Goal: Communication & Community: Answer question/provide support

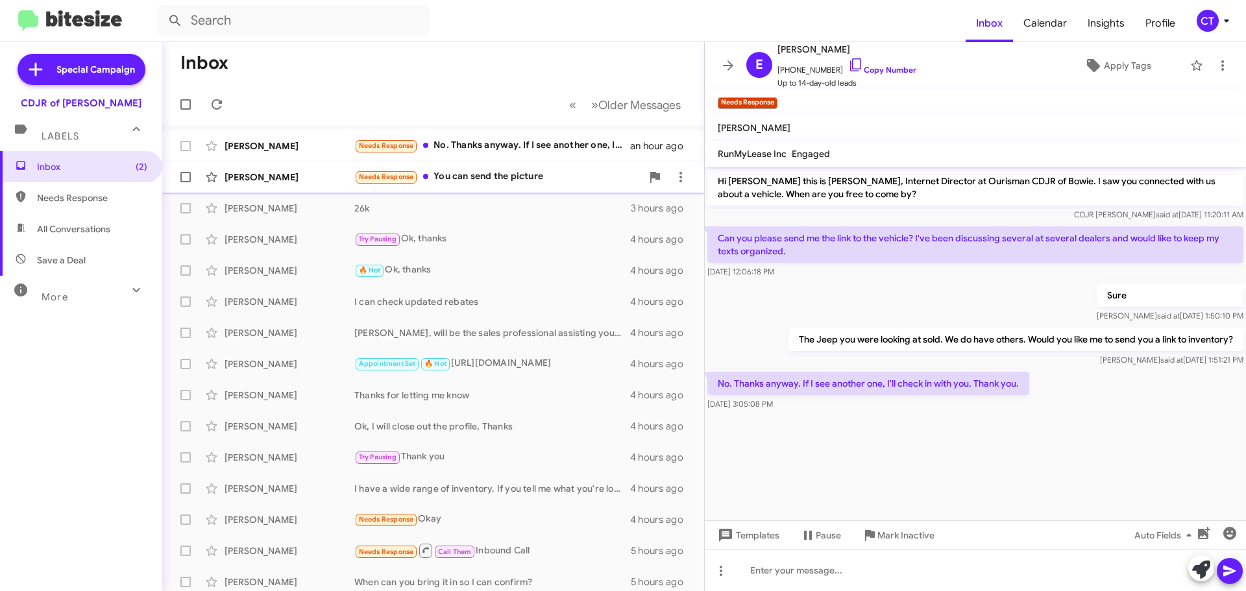
click at [480, 182] on div "Needs Response You can send the picture" at bounding box center [497, 176] width 287 height 15
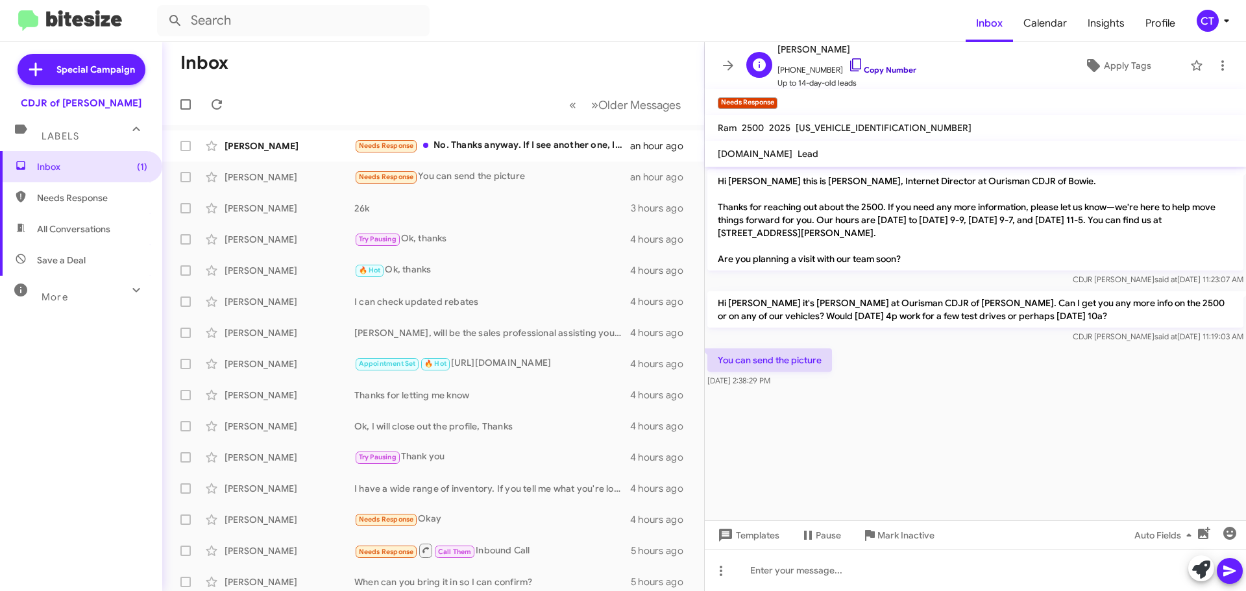
click at [848, 66] on icon at bounding box center [856, 65] width 16 height 16
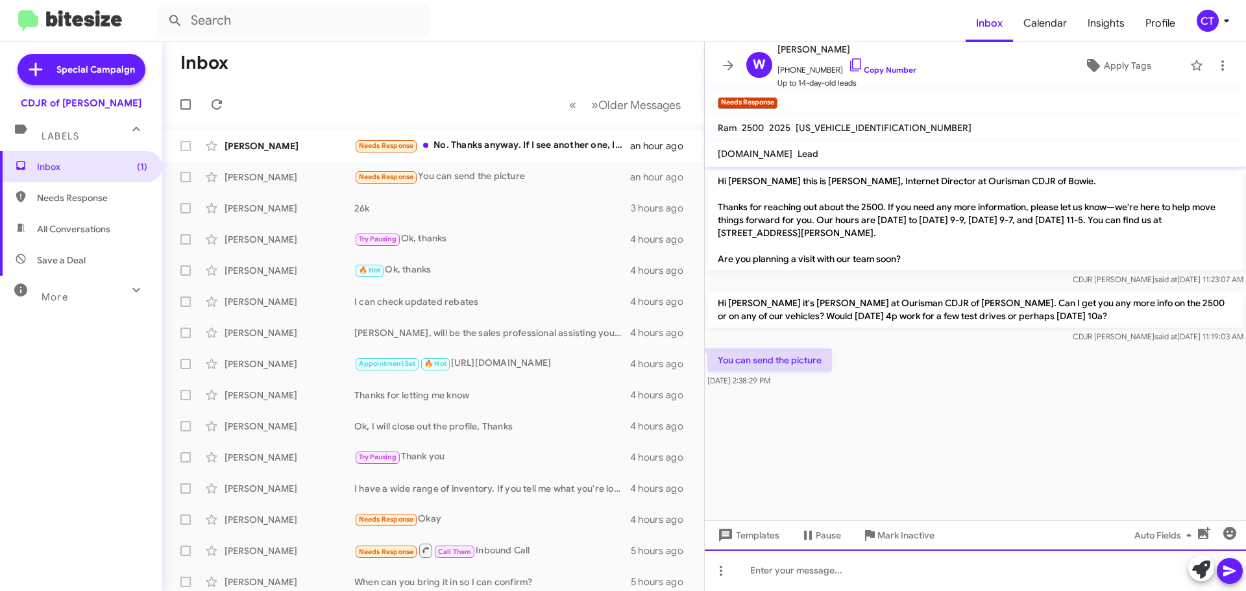
click at [1025, 579] on div at bounding box center [975, 571] width 541 height 42
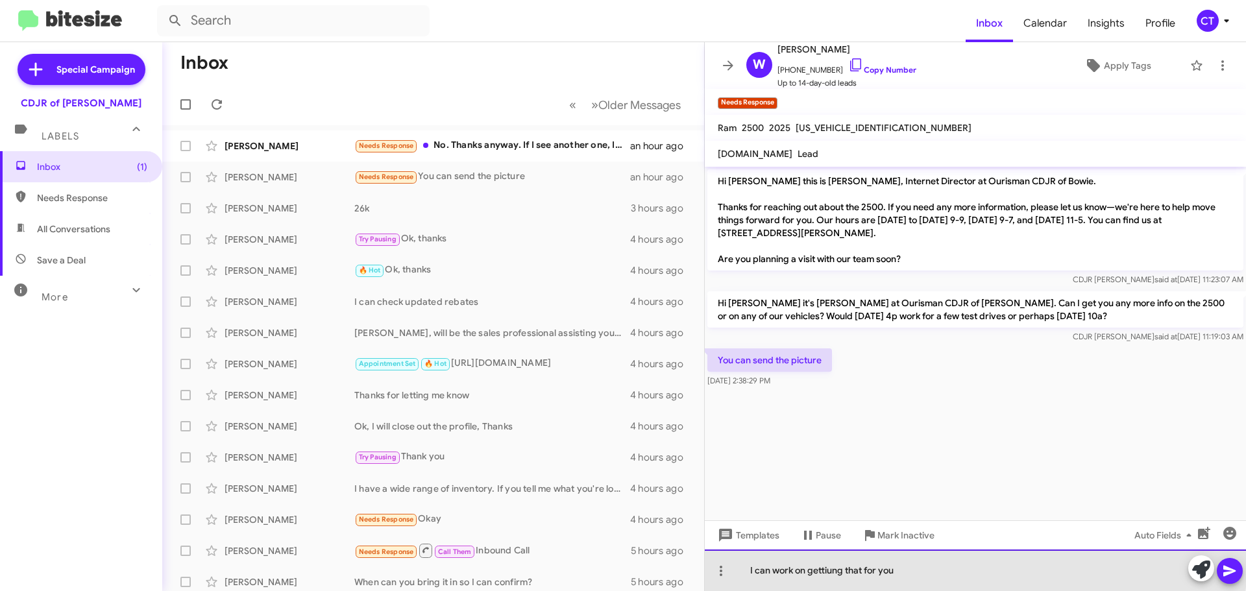
click at [833, 565] on div "I can work on gettiung that for you" at bounding box center [975, 571] width 541 height 42
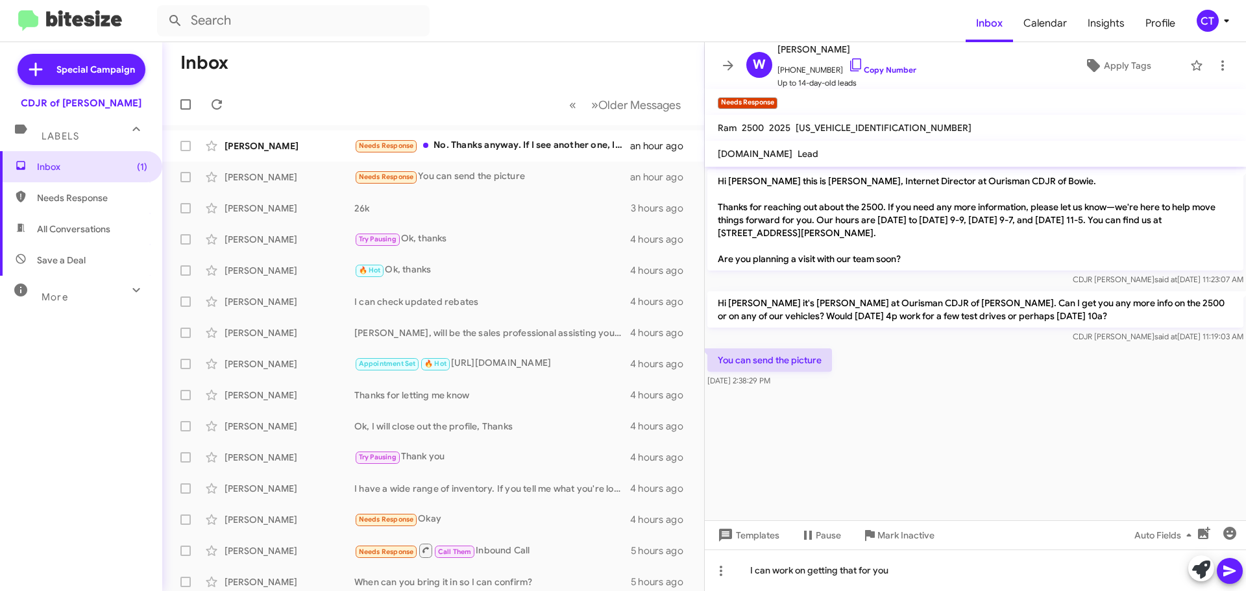
click at [1230, 578] on icon at bounding box center [1230, 571] width 16 height 16
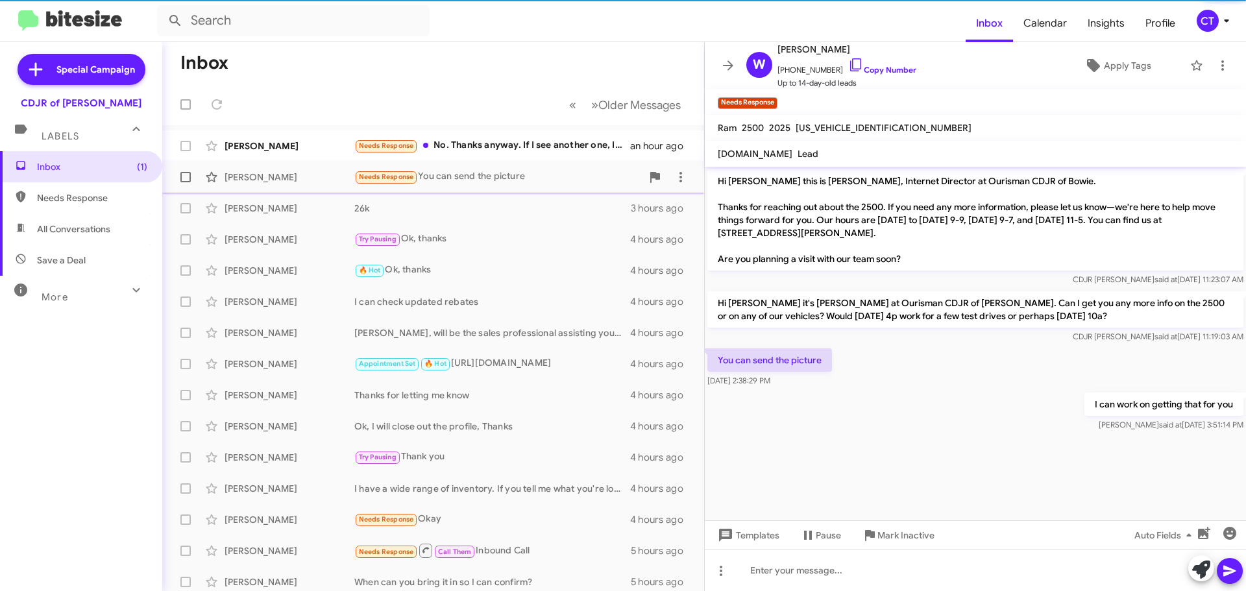
click at [475, 146] on div "Needs Response No. Thanks anyway. If I see another one, I'll check in with you.…" at bounding box center [492, 145] width 276 height 15
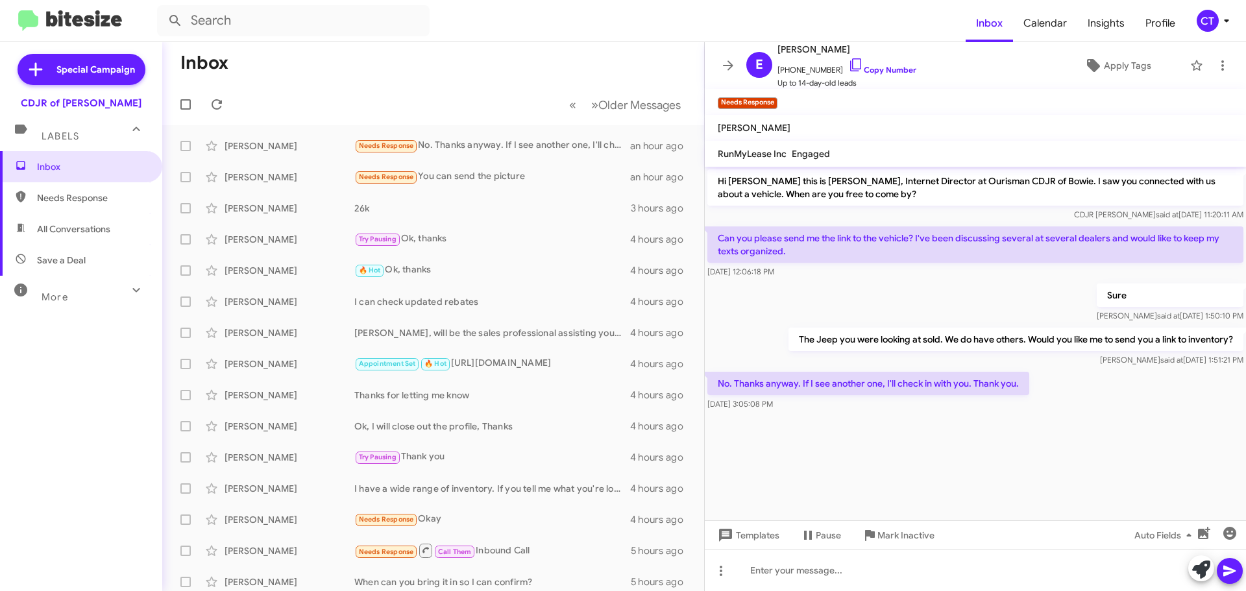
drag, startPoint x: 844, startPoint y: 63, endPoint x: 580, endPoint y: 80, distance: 264.0
click at [848, 63] on icon at bounding box center [856, 65] width 16 height 16
drag, startPoint x: 712, startPoint y: 236, endPoint x: 962, endPoint y: 409, distance: 303.7
click at [962, 409] on div "Hi Ella this is Ciara Taylor, Internet Director at Ourisman CDJR of Bowie. I sa…" at bounding box center [975, 290] width 541 height 247
copy div "Can you please send me the link to the vehicle? I've been discussing several at…"
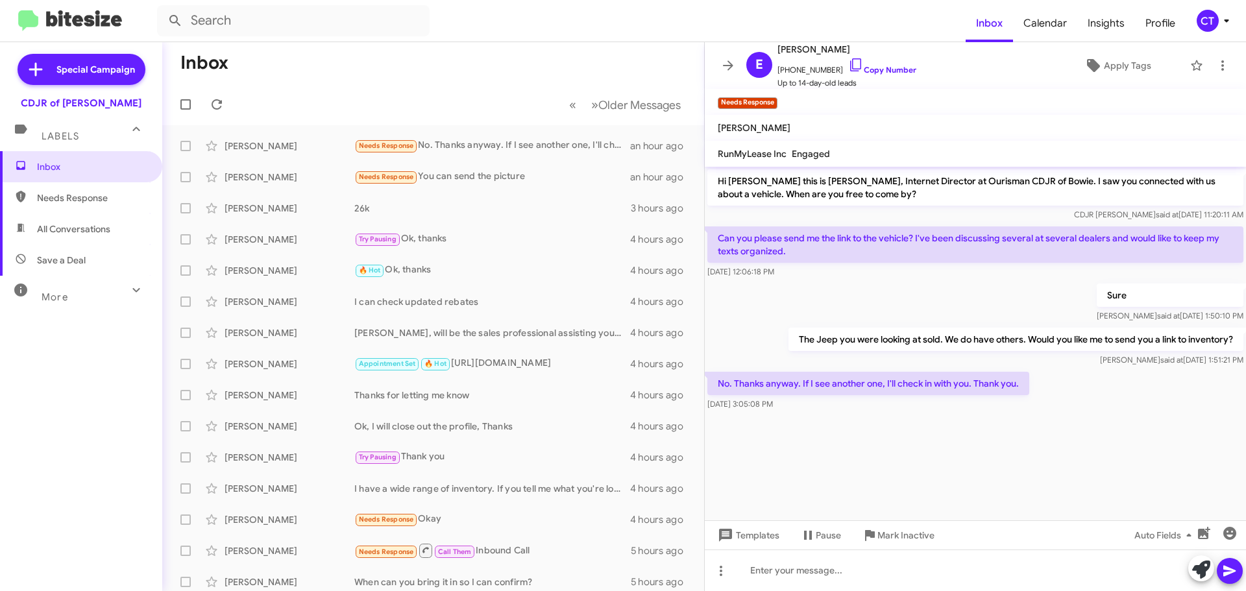
drag, startPoint x: 568, startPoint y: 42, endPoint x: 529, endPoint y: 47, distance: 39.3
click at [568, 42] on mat-toolbar-row "Inbox" at bounding box center [433, 63] width 542 height 42
click at [1225, 66] on span at bounding box center [1223, 66] width 26 height 16
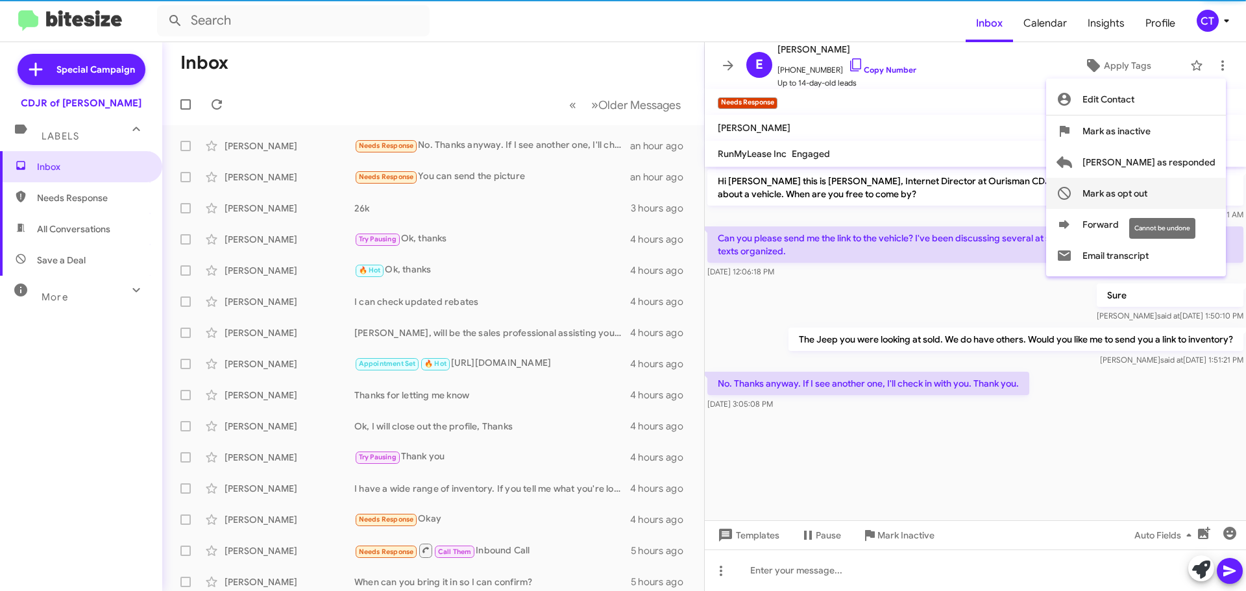
click at [1147, 197] on span "Mark as opt out" at bounding box center [1114, 193] width 65 height 31
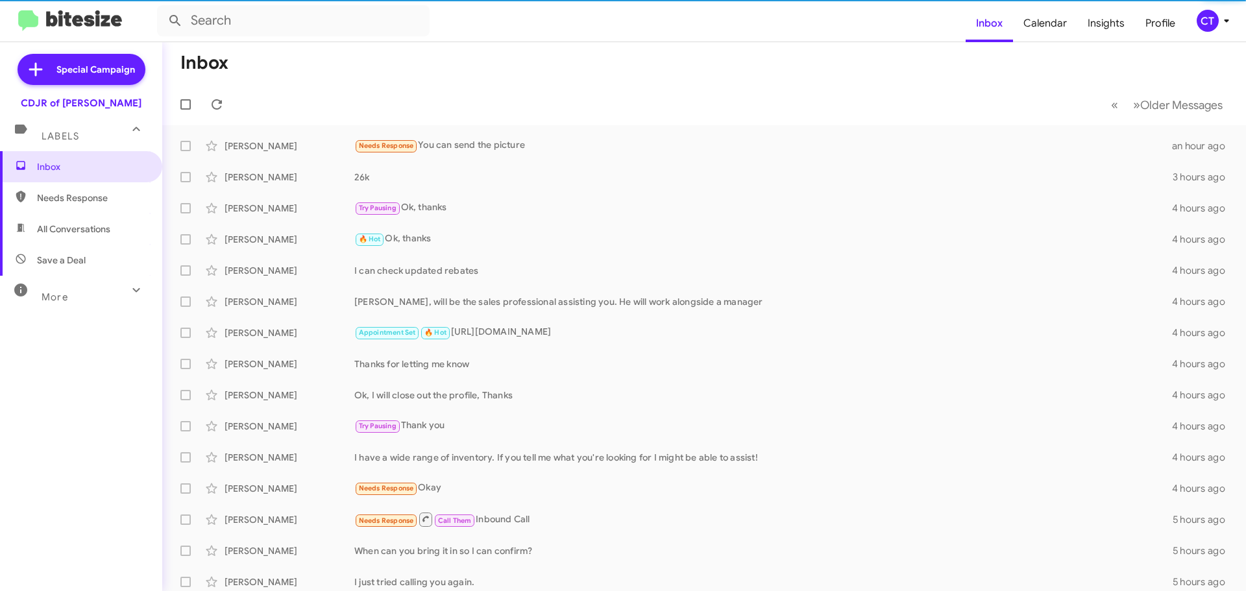
click at [1215, 23] on div "CT" at bounding box center [1208, 21] width 22 height 22
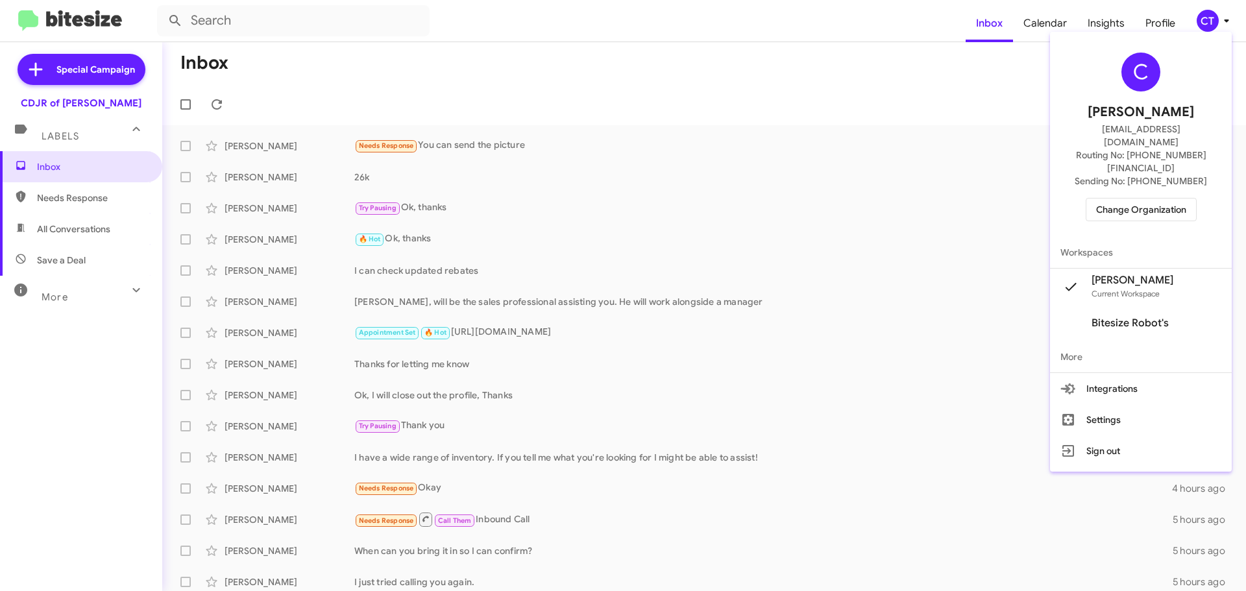
click at [1155, 195] on div "C Ciara Taylor ctaylor@ourismancars.com Routing No: +1 (240) 533-1200 Sending N…" at bounding box center [1141, 137] width 182 height 200
click at [1154, 199] on span "Change Organization" at bounding box center [1141, 210] width 90 height 22
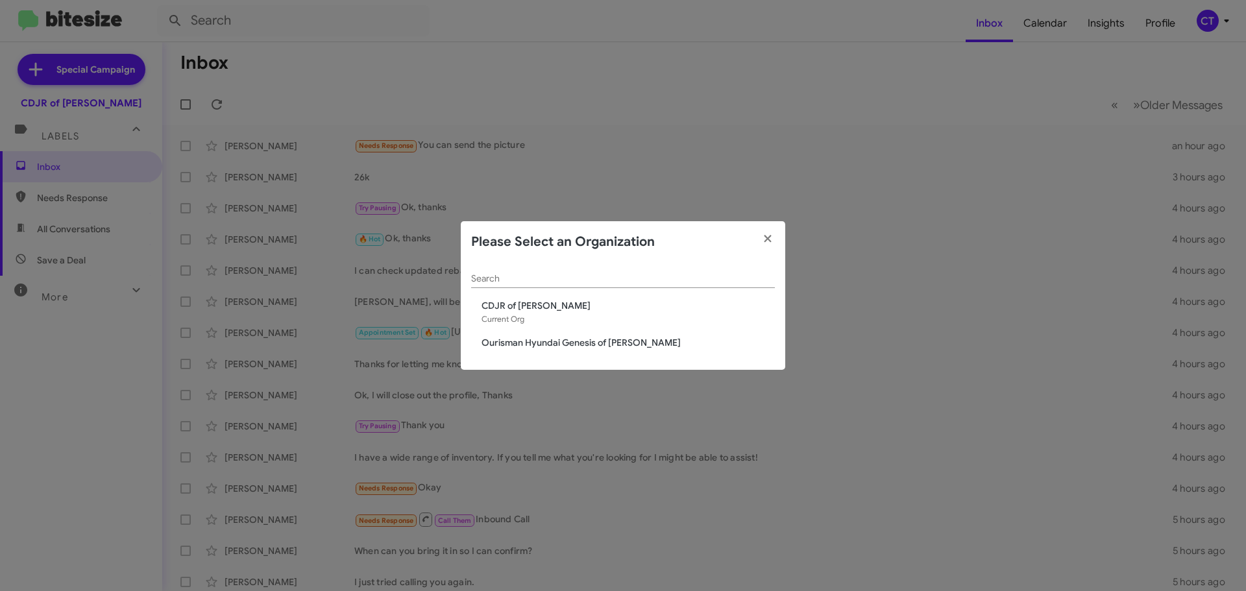
click at [524, 340] on span "Ourisman Hyundai Genesis of [PERSON_NAME]" at bounding box center [627, 342] width 293 height 13
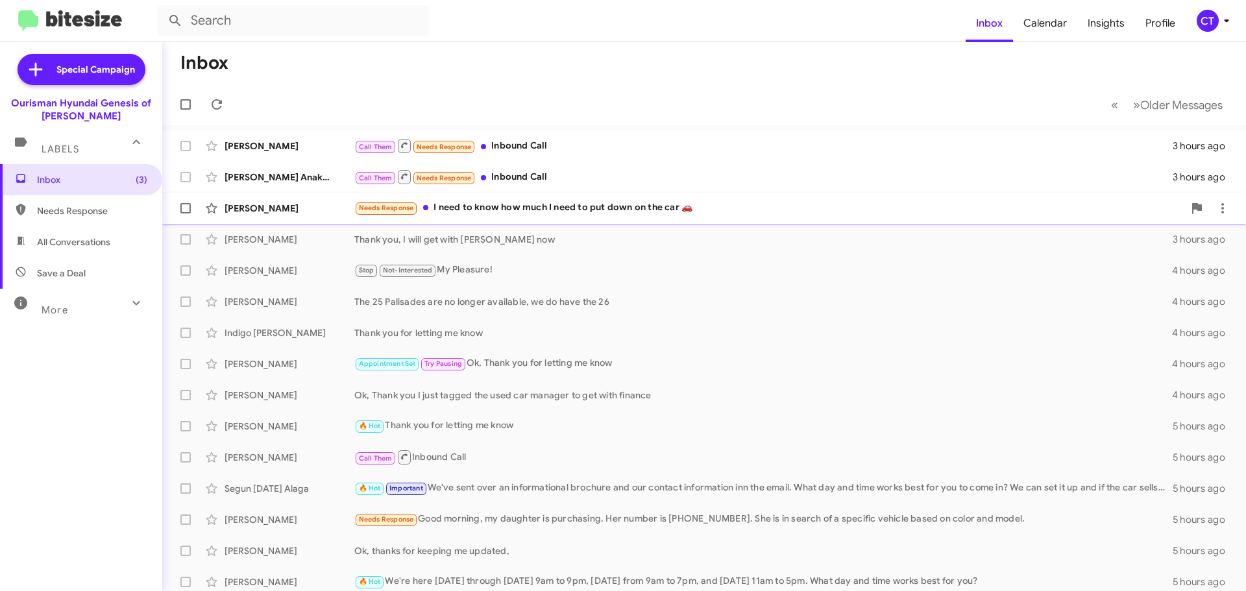
click at [504, 212] on div "Needs Response I need to know how much I need to put down on the car 🚗" at bounding box center [768, 208] width 829 height 15
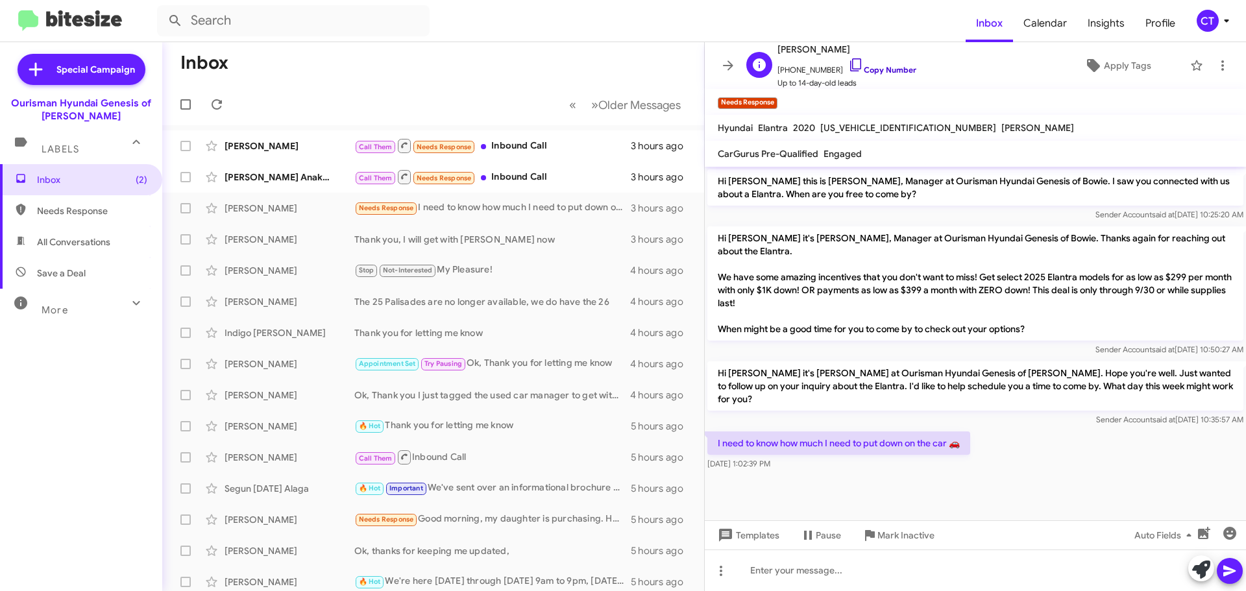
click at [848, 63] on icon at bounding box center [856, 65] width 16 height 16
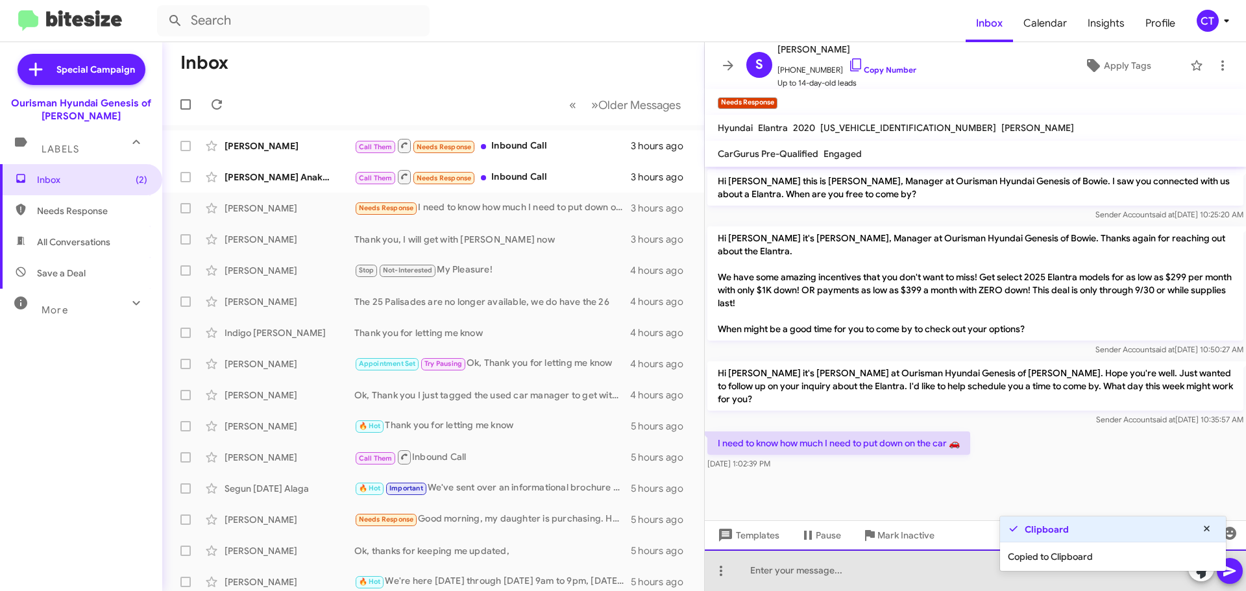
click at [798, 583] on div at bounding box center [975, 571] width 541 height 42
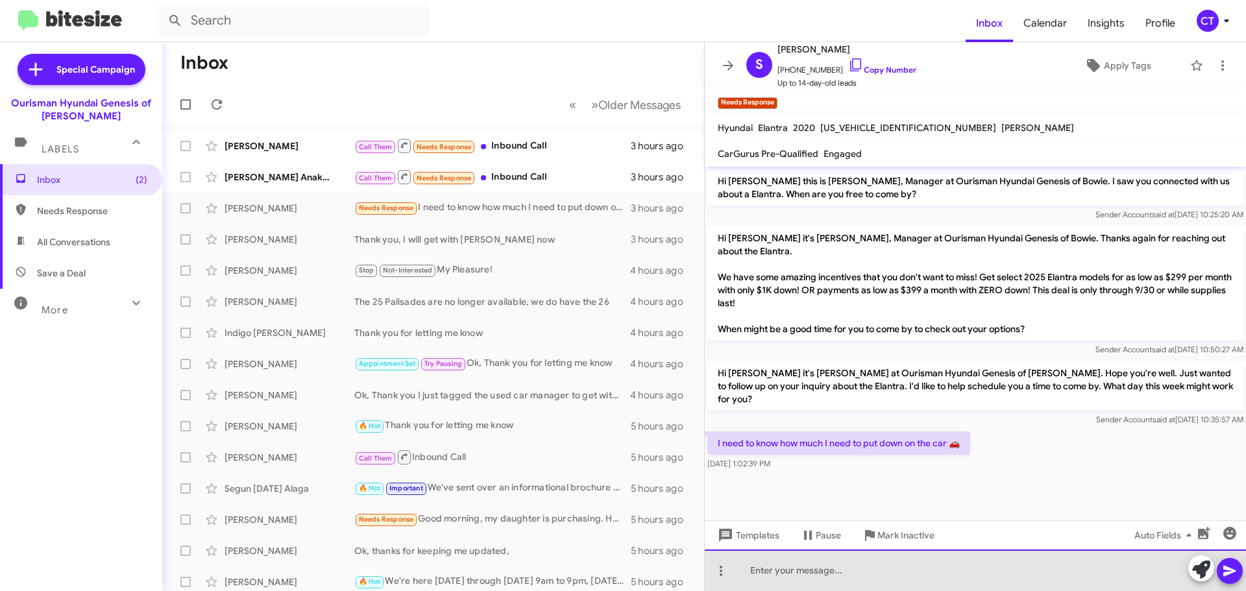
click at [796, 576] on div at bounding box center [975, 571] width 541 height 42
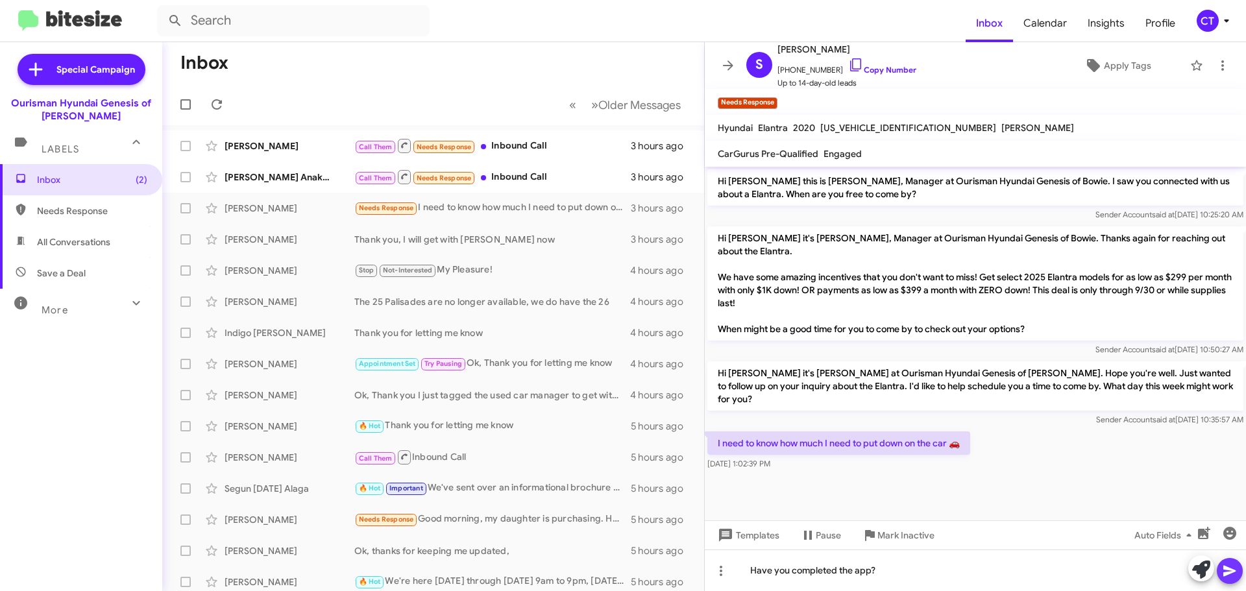
click at [1237, 579] on span at bounding box center [1230, 571] width 16 height 26
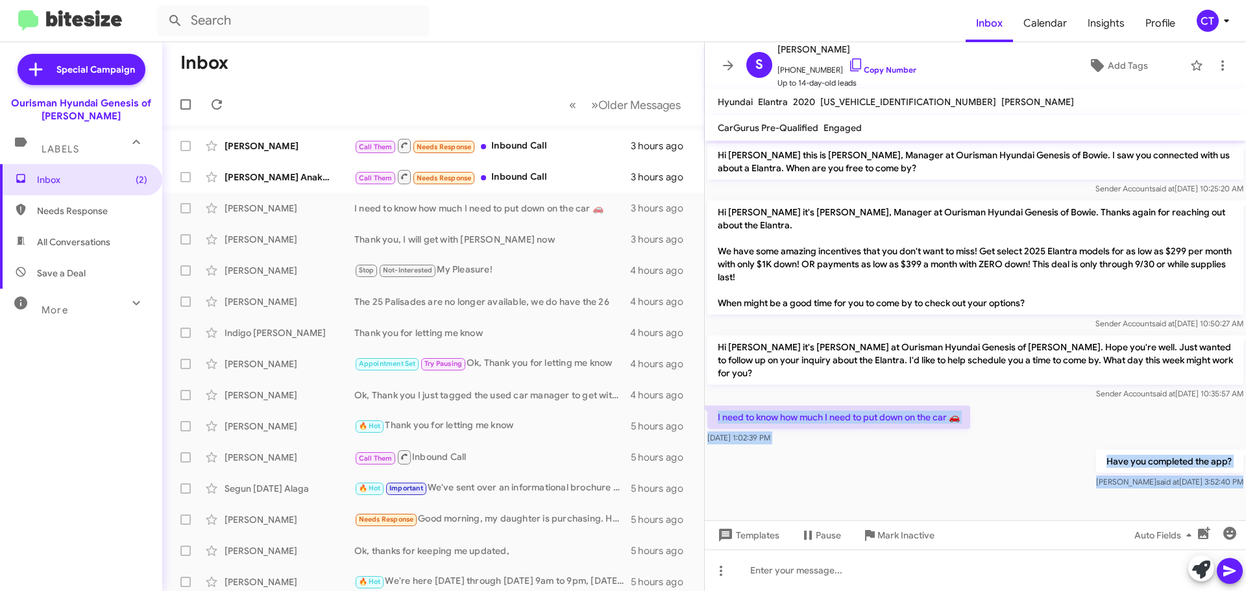
drag, startPoint x: 714, startPoint y: 398, endPoint x: 1245, endPoint y: 513, distance: 543.1
click at [1245, 513] on cdk-virtual-scroll-viewport "Hi [PERSON_NAME] this is [PERSON_NAME], Manager at Ourisman Hyundai Genesis of …" at bounding box center [975, 331] width 541 height 380
copy div "I need to know how much I need to put down on the car 🚗 [DATE] 1:02:39 PM Have …"
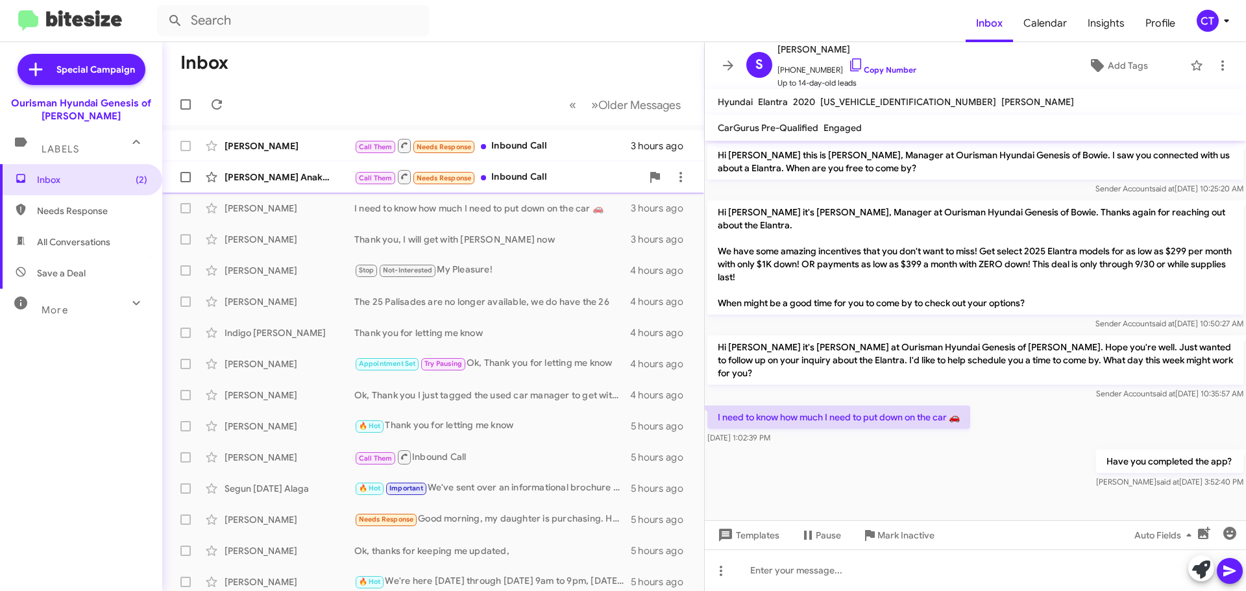
click at [238, 181] on div "[PERSON_NAME] Anakwah" at bounding box center [290, 177] width 130 height 13
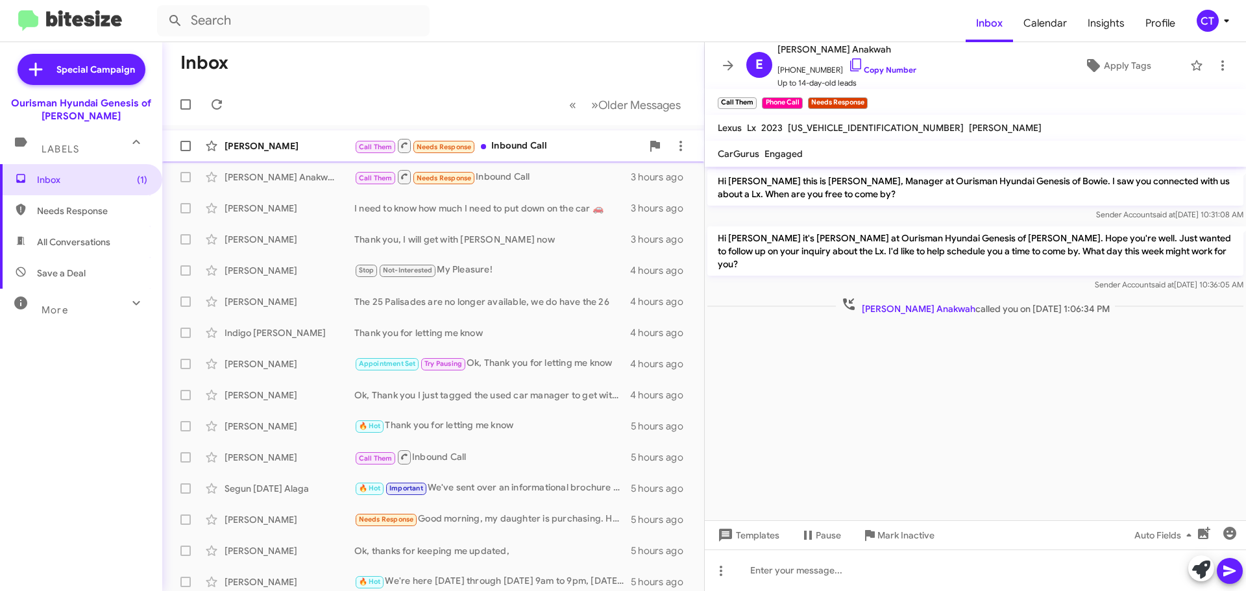
click at [578, 145] on div "Call Them Needs Response Inbound Call" at bounding box center [497, 146] width 287 height 16
